Goal: Information Seeking & Learning: Understand process/instructions

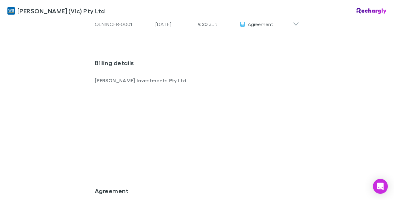
scroll to position [403, 0]
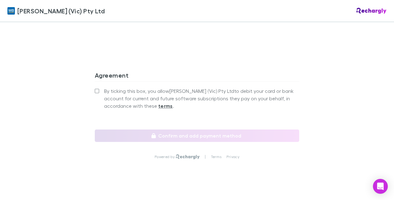
scroll to position [500, 0]
